Goal: Task Accomplishment & Management: Manage account settings

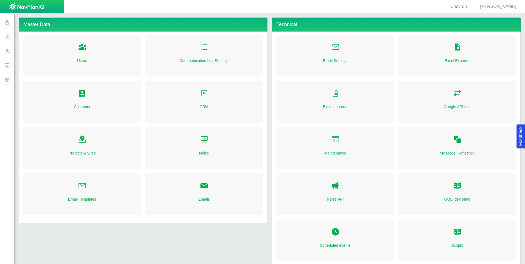
click at [5, 51] on span at bounding box center [7, 51] width 14 height 14
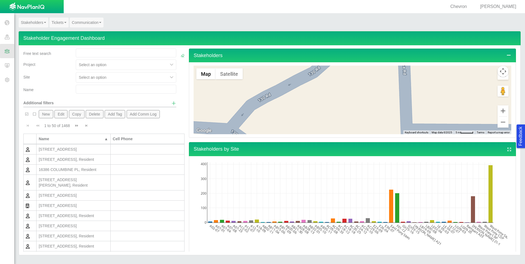
click at [134, 80] on div at bounding box center [122, 77] width 86 height 7
type input "WEst"
click at [131, 88] on div "West Pony Sites" at bounding box center [126, 91] width 101 height 10
checkbox input "false"
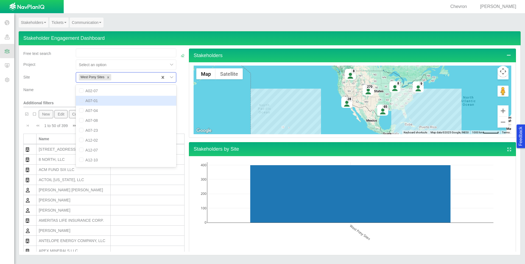
click at [63, 84] on div "Site" at bounding box center [47, 78] width 52 height 13
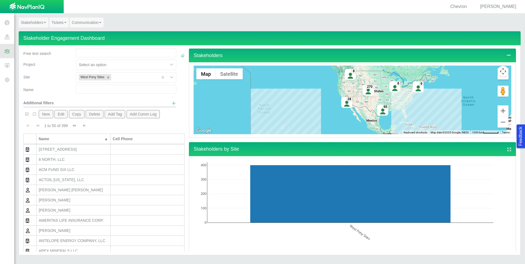
click at [27, 114] on span "button" at bounding box center [27, 114] width 4 height 4
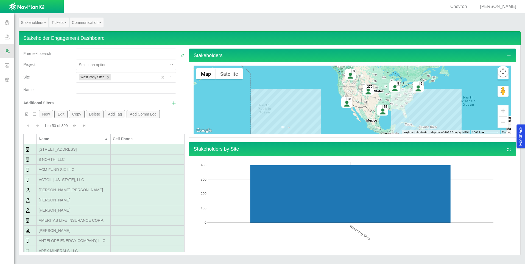
click at [98, 114] on button "Delete" at bounding box center [95, 114] width 18 height 8
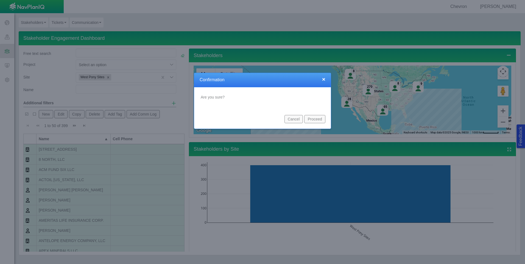
click at [312, 119] on button "Proceed" at bounding box center [314, 119] width 21 height 8
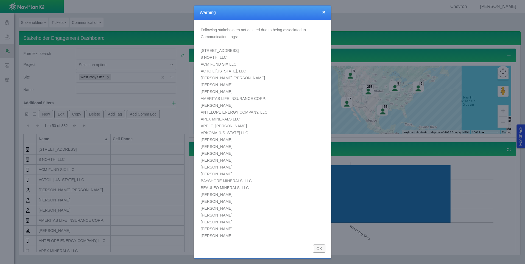
click at [320, 249] on button "OK" at bounding box center [319, 249] width 12 height 8
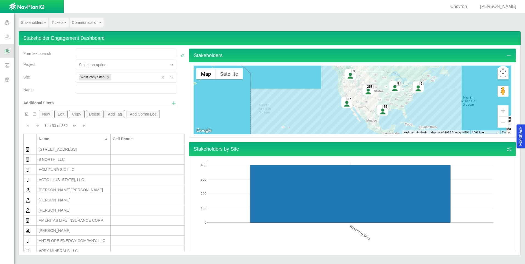
click at [27, 114] on span "button" at bounding box center [27, 114] width 4 height 4
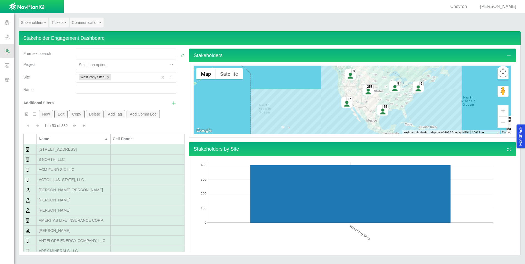
click at [95, 113] on button "Delete" at bounding box center [95, 114] width 18 height 8
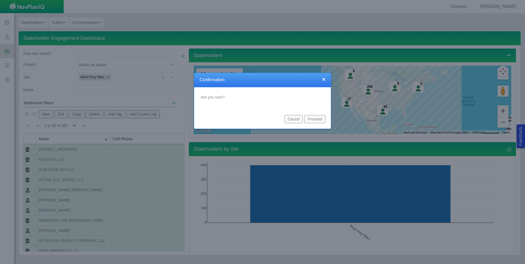
click at [317, 117] on button "Proceed" at bounding box center [314, 119] width 21 height 8
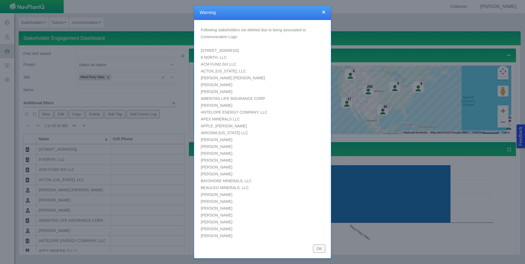
click at [320, 249] on button "OK" at bounding box center [319, 249] width 12 height 8
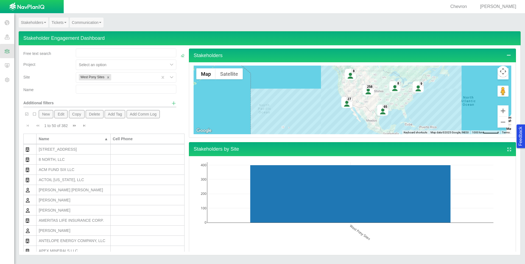
click at [0, 49] on span at bounding box center [7, 51] width 14 height 14
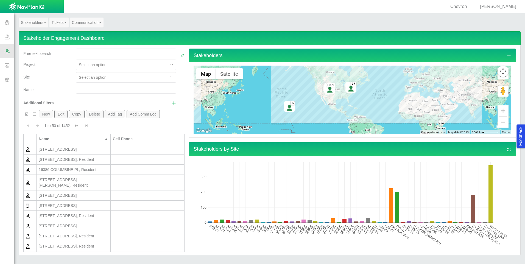
click at [4, 82] on span at bounding box center [7, 80] width 14 height 14
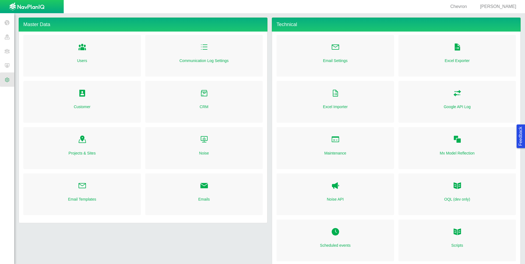
click at [88, 107] on link "Customer" at bounding box center [82, 106] width 17 height 5
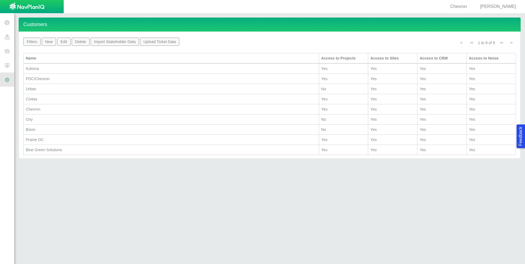
click at [59, 110] on div "Chevron" at bounding box center [171, 109] width 291 height 5
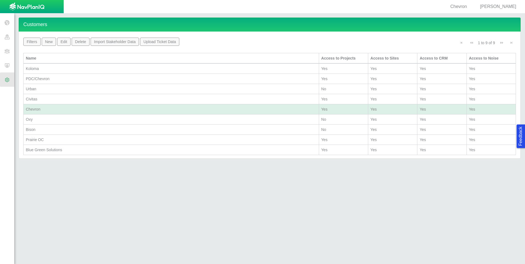
click at [68, 43] on button "Edit" at bounding box center [63, 42] width 13 height 8
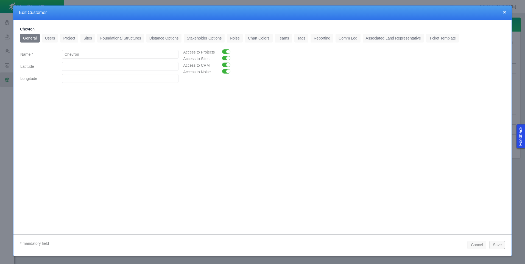
drag, startPoint x: 88, startPoint y: 55, endPoint x: 45, endPoint y: 54, distance: 42.9
click at [45, 54] on div "Name * Chevron" at bounding box center [99, 54] width 167 height 10
type input "DJ Area"
click at [497, 245] on button "Save" at bounding box center [497, 245] width 15 height 8
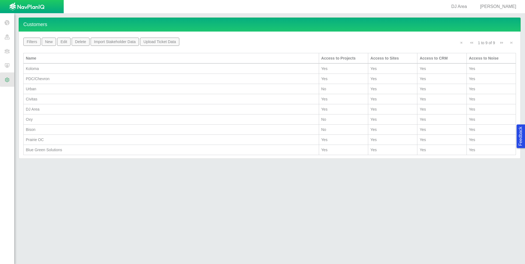
click at [64, 141] on div "Prairie OC" at bounding box center [171, 139] width 291 height 5
